Goal: Task Accomplishment & Management: Complete application form

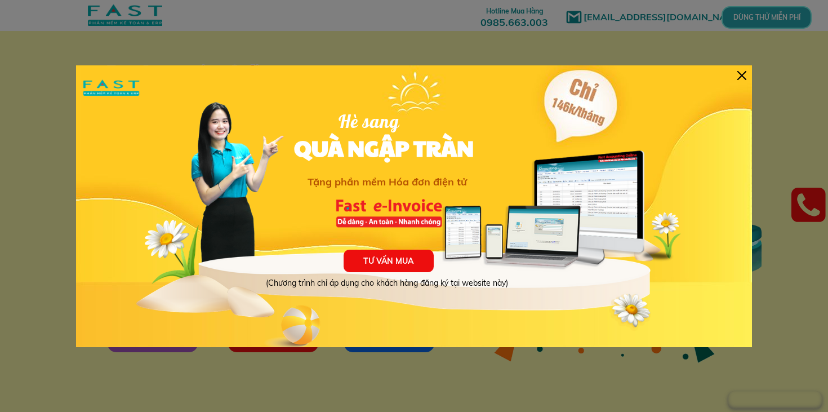
click at [741, 73] on div at bounding box center [741, 75] width 9 height 9
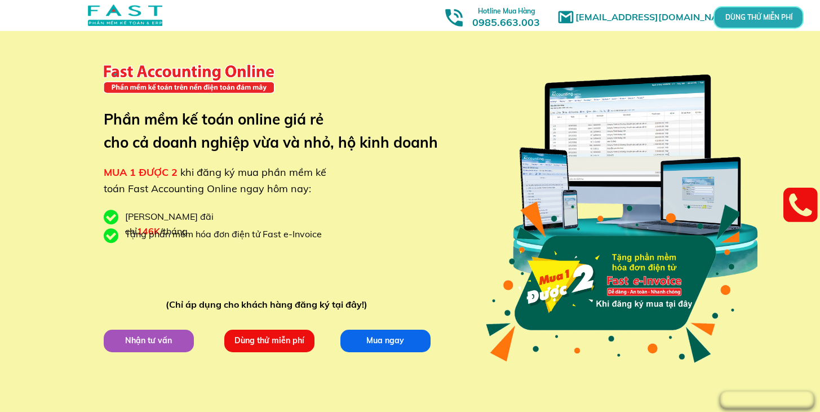
click at [272, 339] on p "Dùng thử miễn phí" at bounding box center [269, 340] width 90 height 23
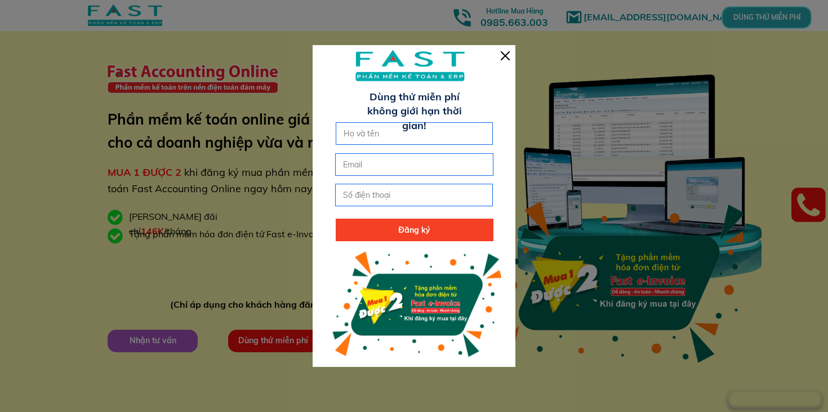
click at [359, 130] on input "text" at bounding box center [415, 133] width 148 height 21
type input "[PERSON_NAME]"
click at [364, 167] on input "email" at bounding box center [414, 164] width 148 height 21
type input "[EMAIL_ADDRESS][DOMAIN_NAME]"
click at [373, 198] on input "tel" at bounding box center [414, 194] width 148 height 21
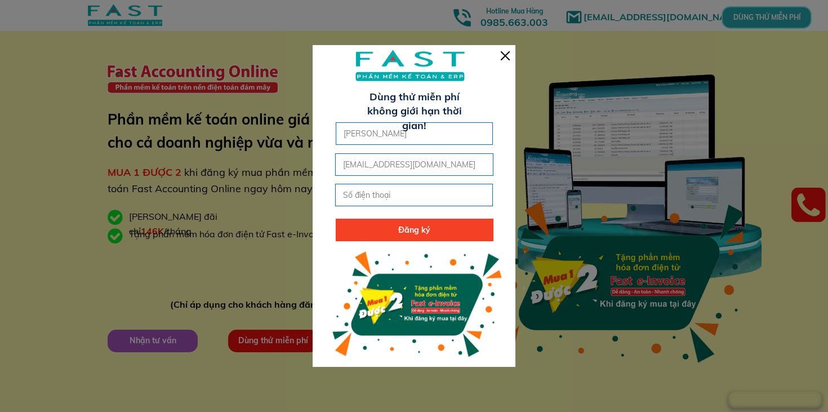
click at [373, 198] on input "tel" at bounding box center [414, 194] width 148 height 21
type input "0865293631"
click at [412, 224] on p "Đăng ký" at bounding box center [415, 230] width 158 height 23
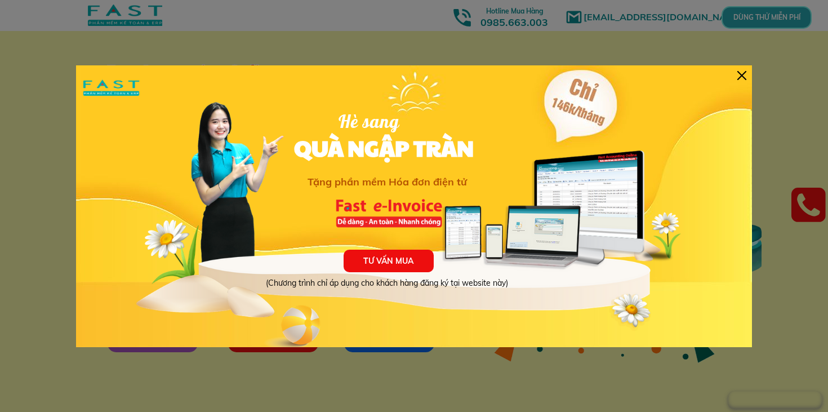
click at [736, 75] on div "TƯ VẤN MUA (Chương trình chỉ áp dụng cho khách hàng đăng ký tại website này) Hè…" at bounding box center [414, 206] width 676 height 282
click at [746, 76] on div at bounding box center [741, 75] width 9 height 9
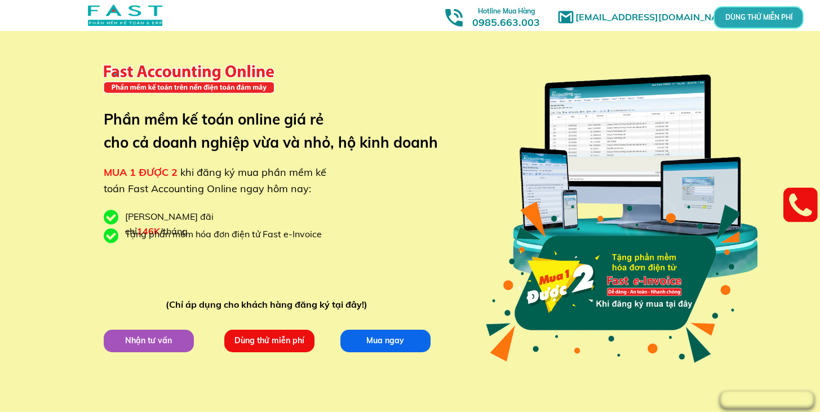
click at [749, 21] on p "DÙNG THỬ MIỄN PHÍ" at bounding box center [758, 18] width 26 height 6
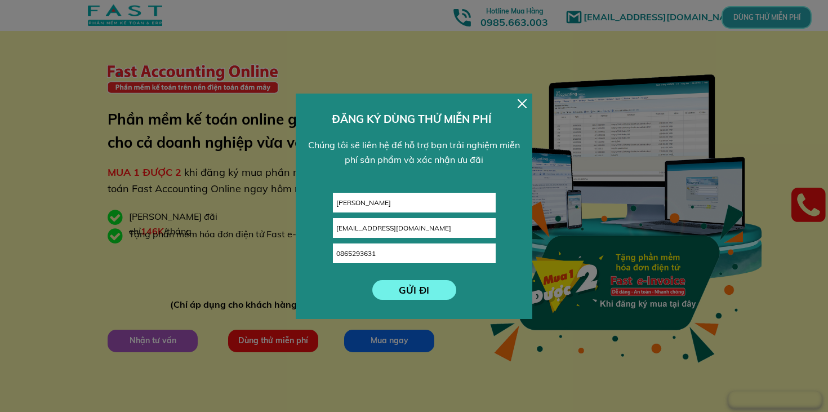
click at [519, 99] on div at bounding box center [522, 103] width 9 height 9
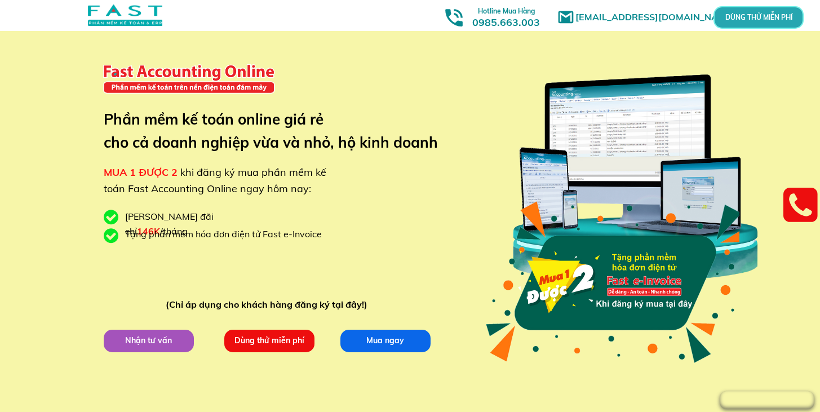
click at [277, 336] on p "Dùng thử miễn phí" at bounding box center [269, 340] width 90 height 23
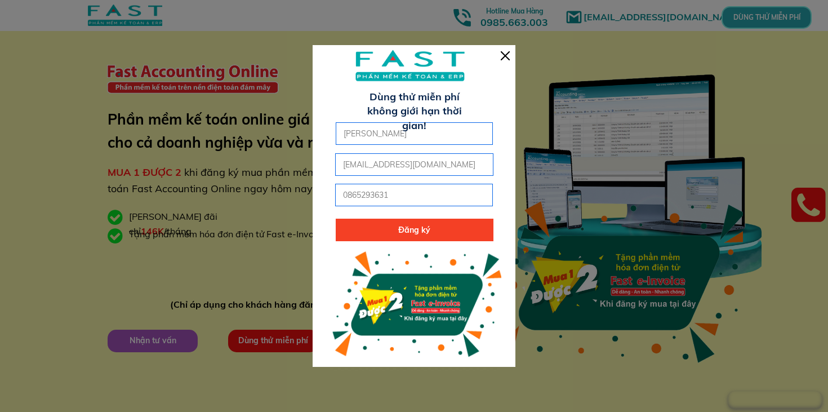
click at [502, 57] on div at bounding box center [505, 55] width 9 height 9
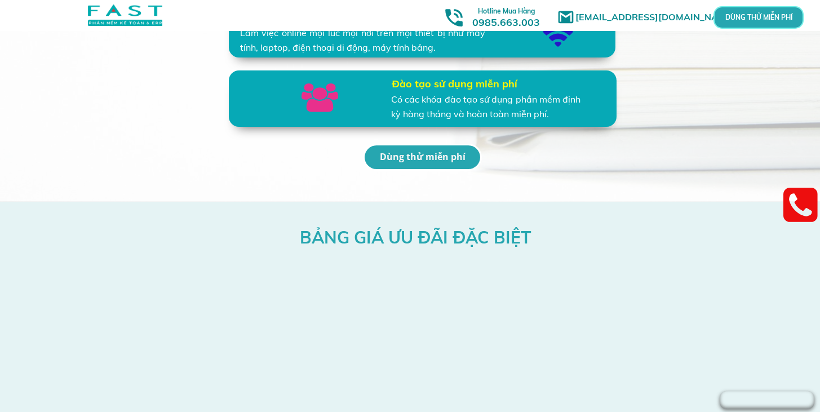
scroll to position [2882, 0]
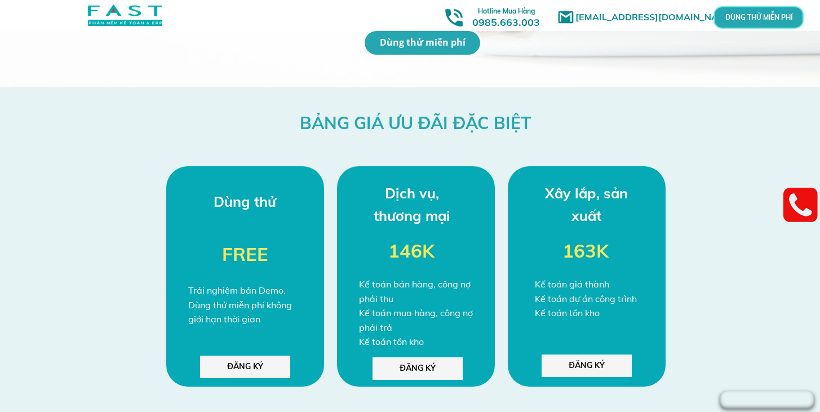
click at [244, 364] on p "ĐĂNG KÝ" at bounding box center [245, 366] width 90 height 23
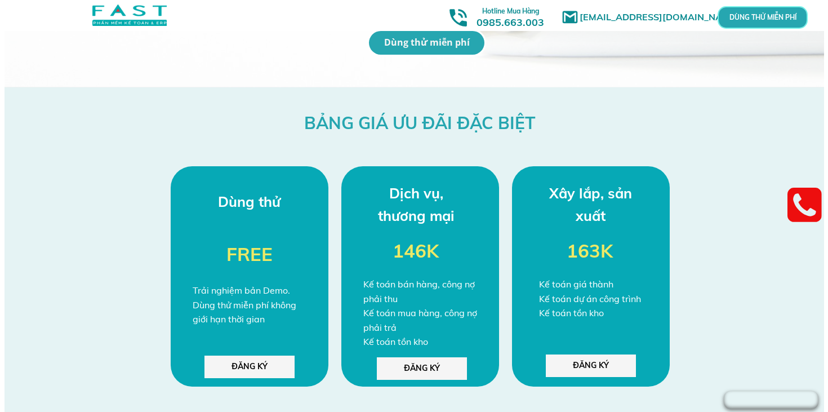
scroll to position [0, 0]
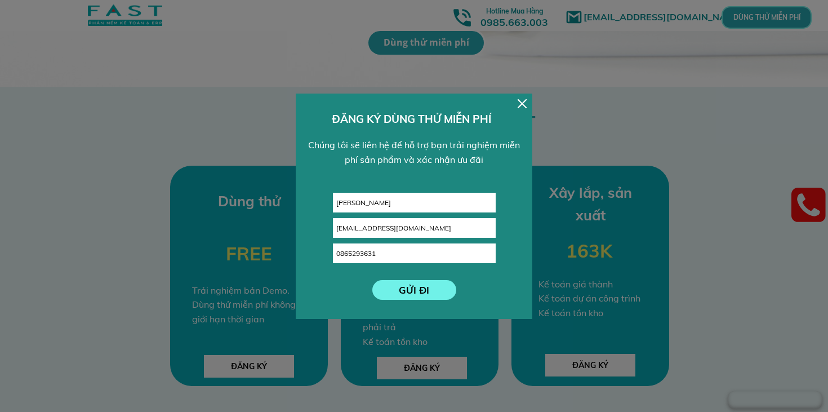
click at [414, 294] on p "GỬI ĐI" at bounding box center [414, 290] width 84 height 20
